Goal: Navigation & Orientation: Find specific page/section

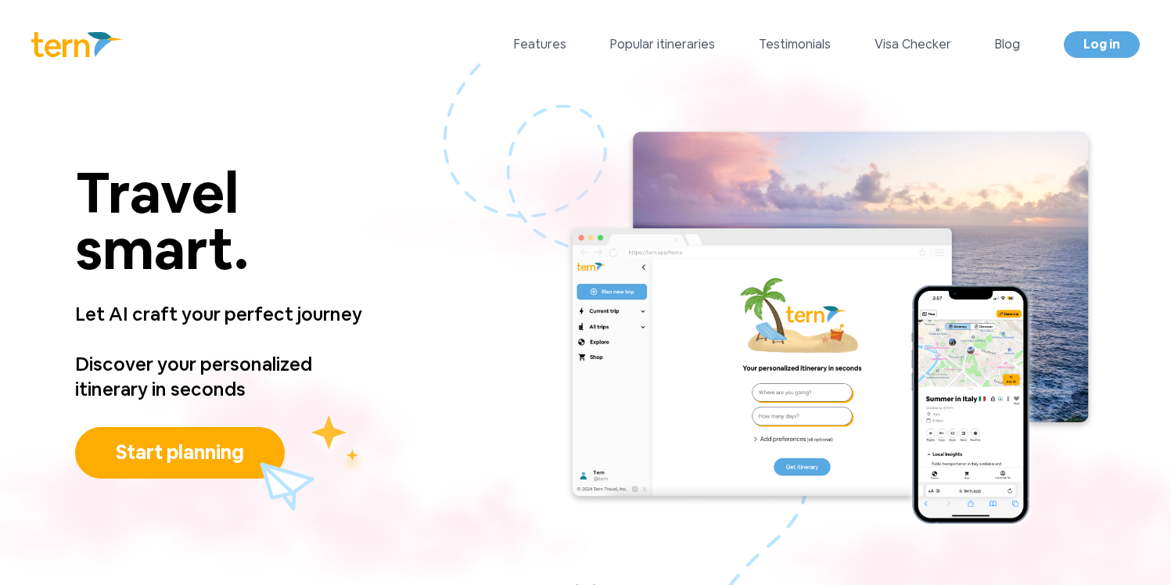
click at [640, 54] on div "Features Popular itineraries Testimonials Visa Checker Blog Log in" at bounding box center [827, 44] width 626 height 27
click at [555, 47] on link "Features" at bounding box center [540, 44] width 52 height 19
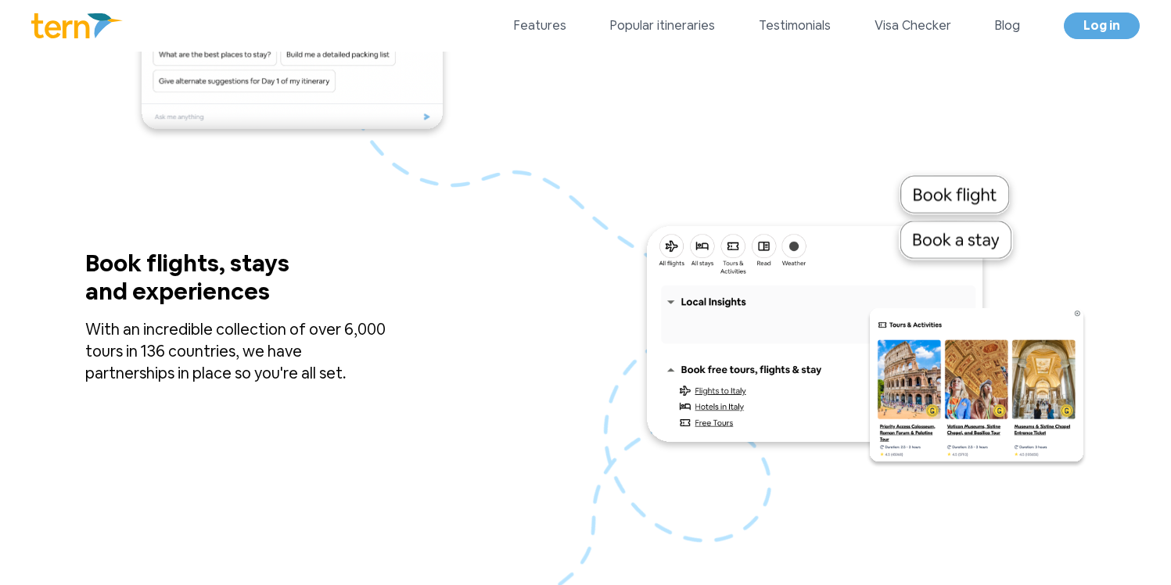
scroll to position [2050, 0]
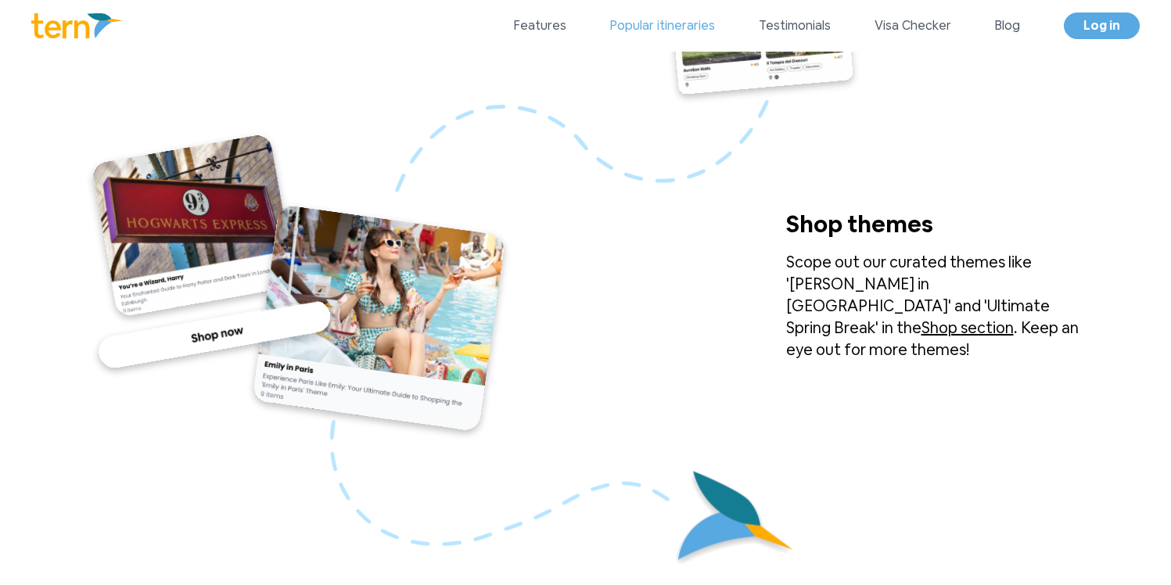
click at [660, 33] on link "Popular itineraries" at bounding box center [662, 25] width 105 height 19
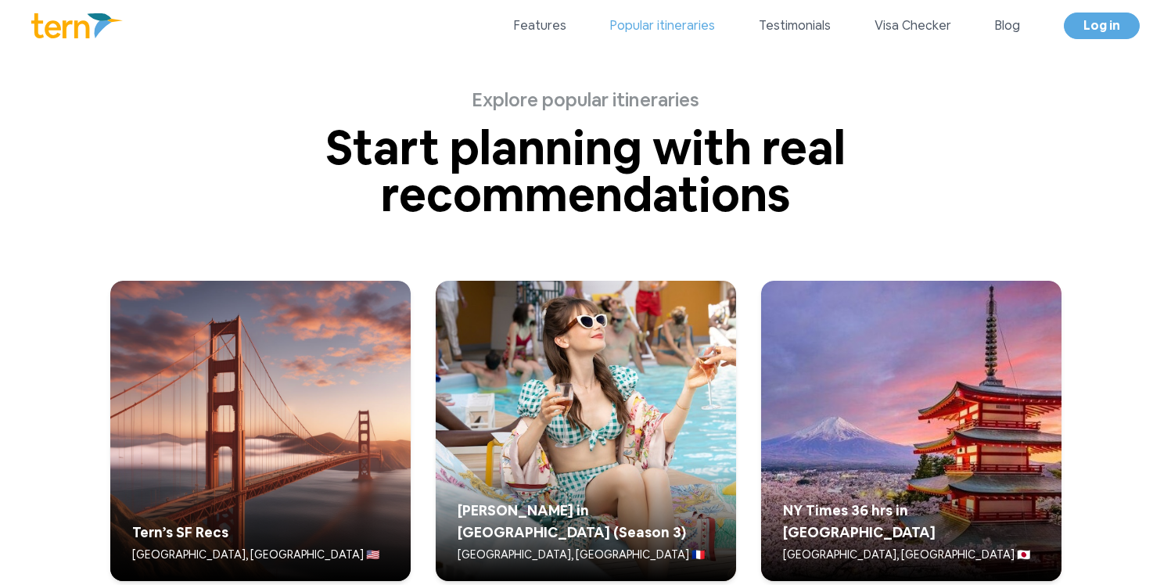
scroll to position [3836, 0]
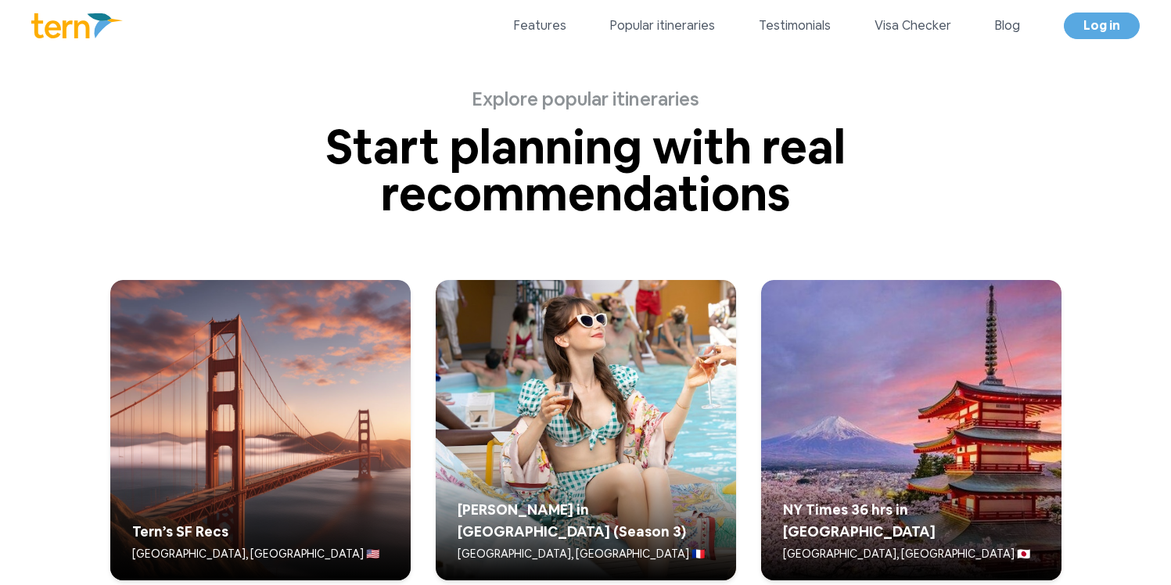
click at [781, 37] on div "Features Popular itineraries Testimonials Visa Checker Blog Log in" at bounding box center [827, 26] width 626 height 27
click at [787, 27] on link "Testimonials" at bounding box center [795, 25] width 72 height 19
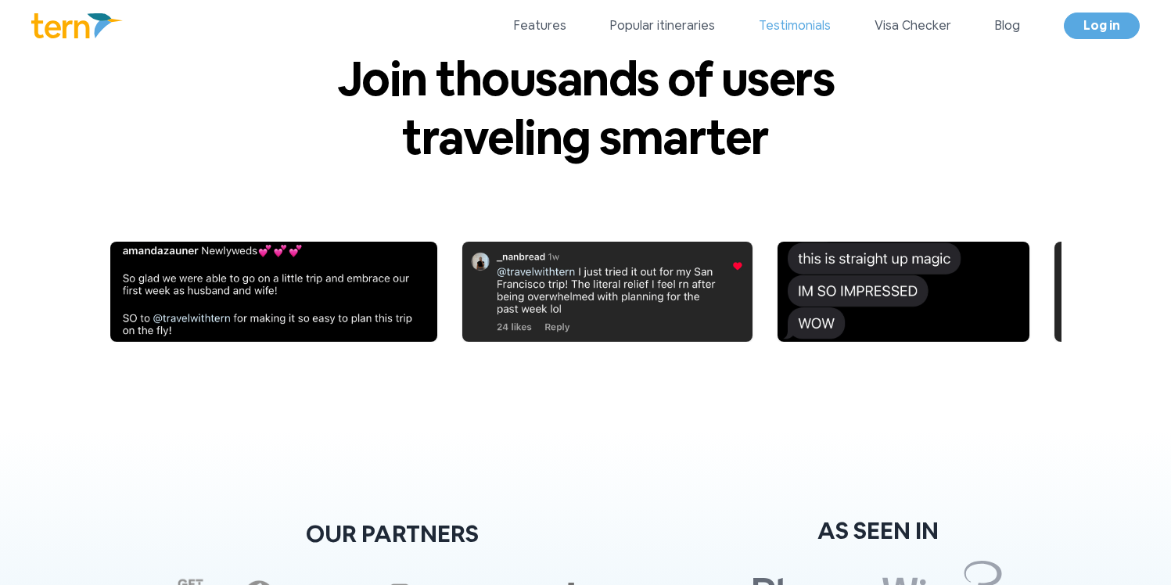
scroll to position [5474, 0]
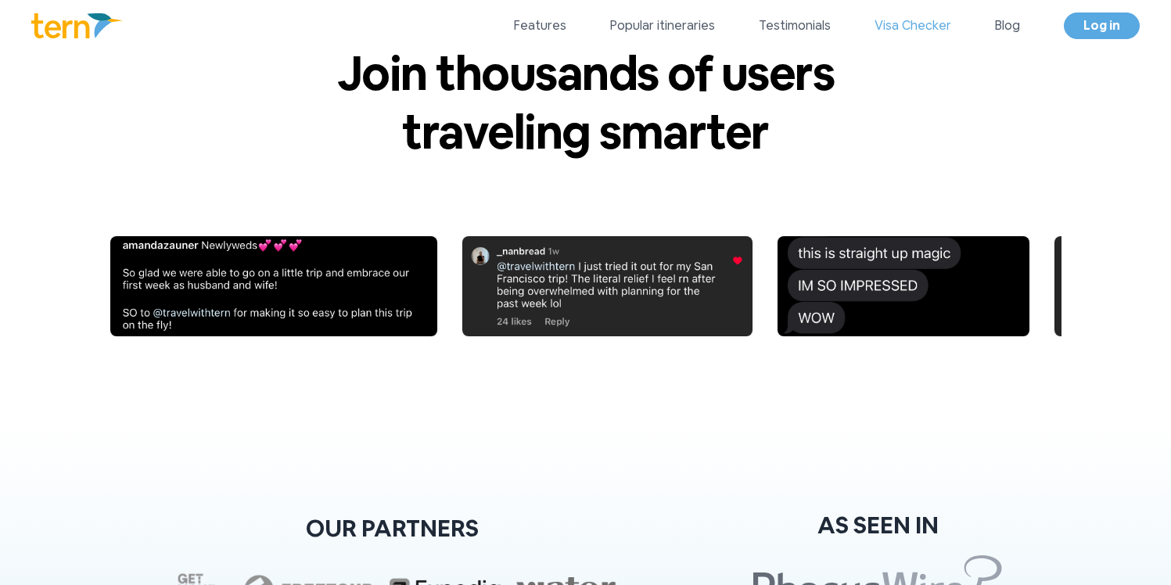
click at [888, 32] on link "Visa Checker" at bounding box center [912, 25] width 77 height 19
click at [546, 25] on link "Features" at bounding box center [540, 25] width 52 height 19
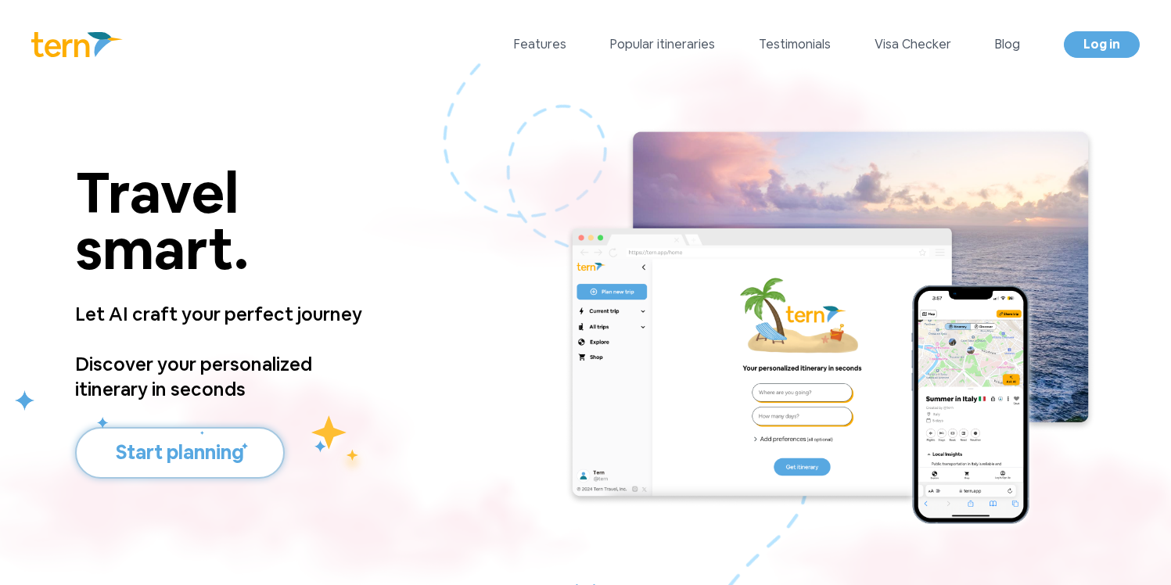
click at [184, 447] on button "Start planning" at bounding box center [180, 453] width 210 height 52
